Goal: Navigation & Orientation: Find specific page/section

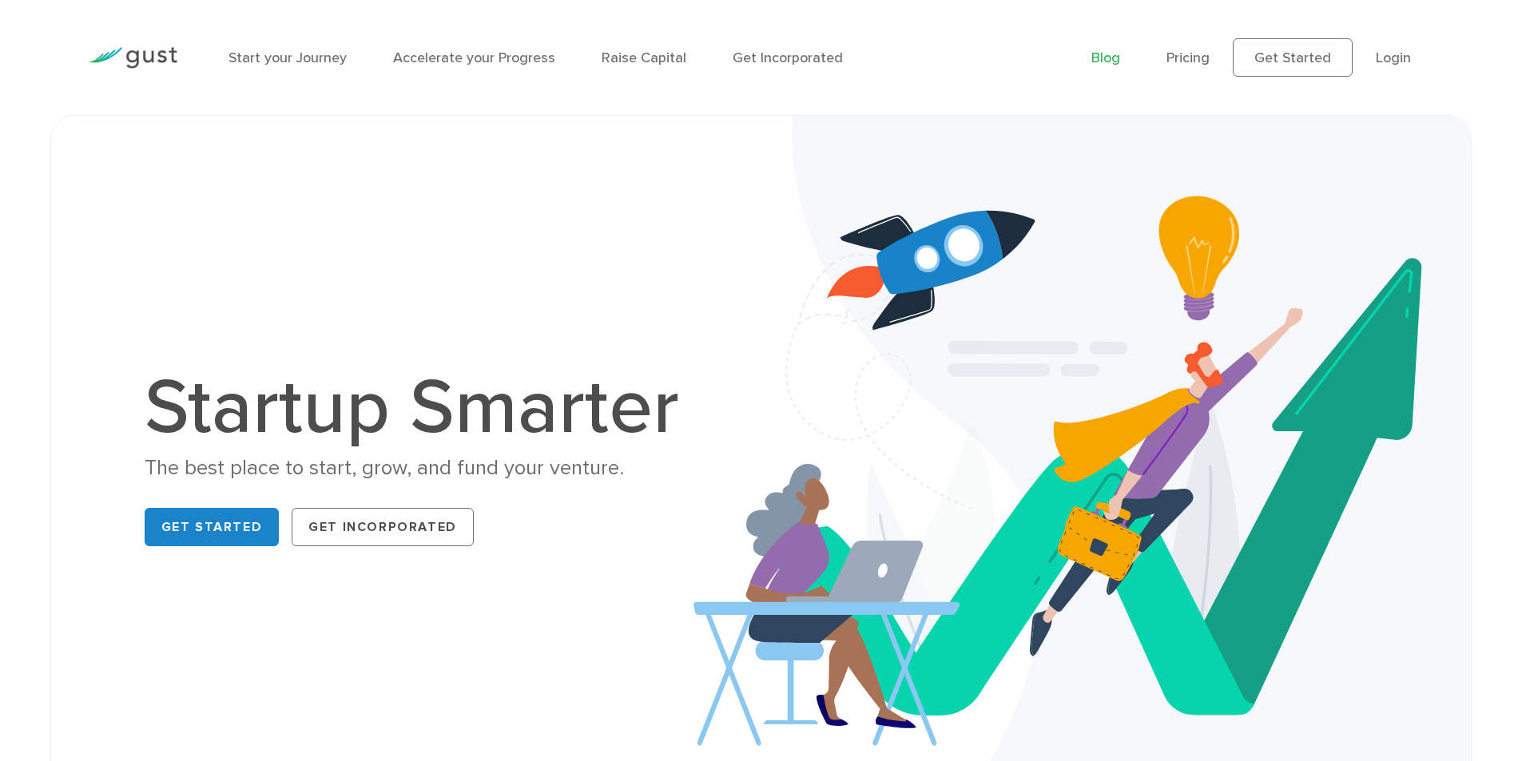
click at [1103, 62] on link "Blog" at bounding box center [1105, 58] width 29 height 17
